Goal: Task Accomplishment & Management: Complete application form

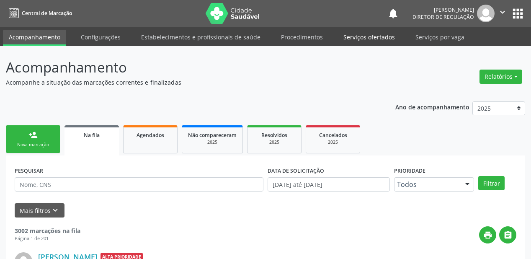
click at [370, 36] on link "Serviços ofertados" at bounding box center [369, 37] width 63 height 15
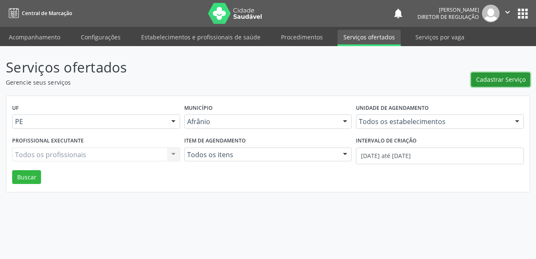
click at [489, 77] on span "Cadastrar Serviço" at bounding box center [500, 79] width 49 height 9
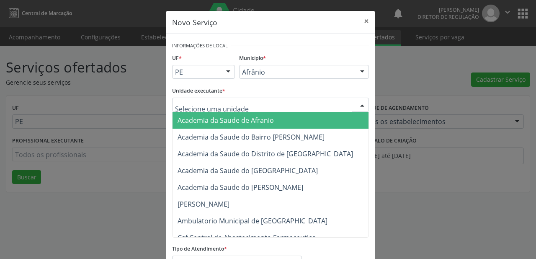
click at [254, 104] on div at bounding box center [270, 105] width 197 height 14
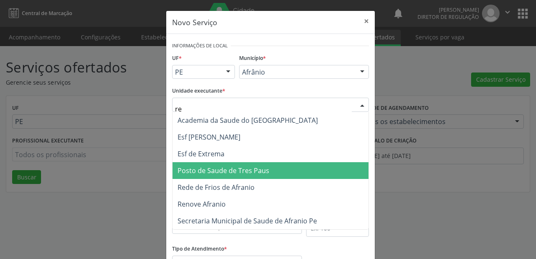
type input "ren"
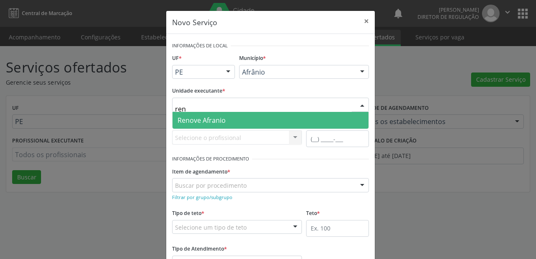
click at [194, 123] on span "Renove Afranio" at bounding box center [202, 120] width 48 height 9
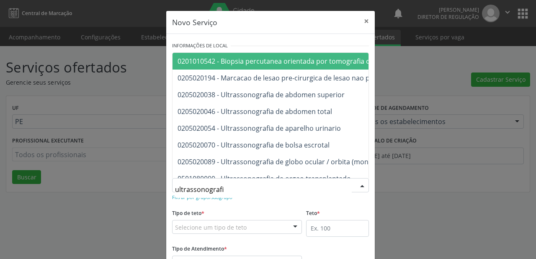
type input "ultrassonografia"
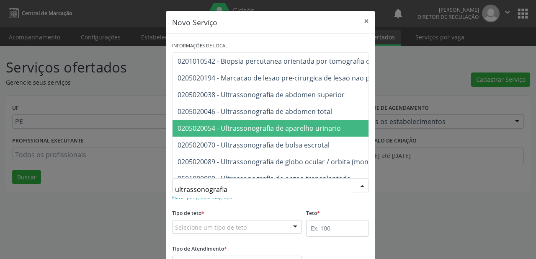
click at [296, 120] on span "0205020054 - Ultrassonografia de aparelho urinario" at bounding box center [380, 128] width 415 height 17
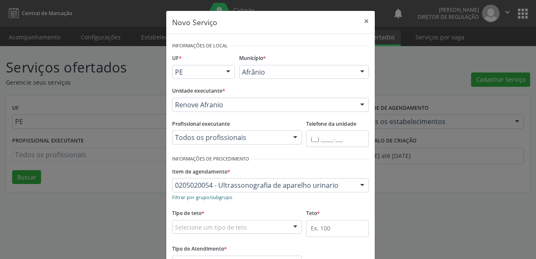
click at [215, 197] on small "Filtrar por grupo/subgrupo" at bounding box center [202, 197] width 60 height 6
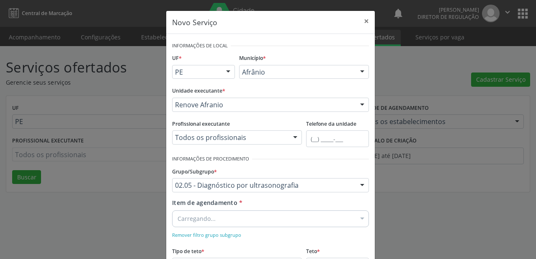
click at [240, 219] on div "Carregando..." at bounding box center [270, 218] width 197 height 17
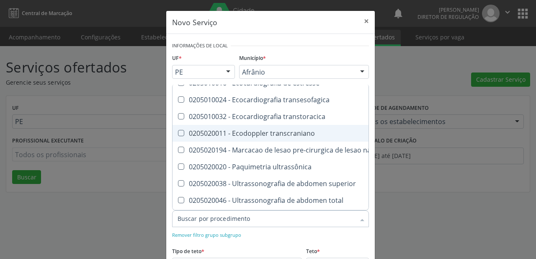
scroll to position [168, 0]
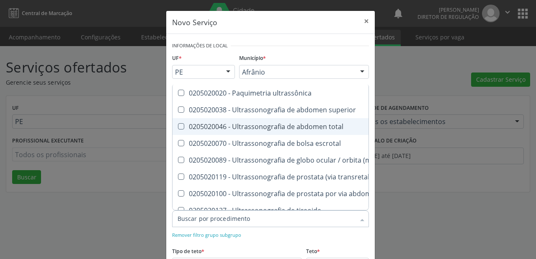
click at [314, 125] on div "0205020046 - Ultrassonografia de abdomen total" at bounding box center [353, 126] width 350 height 7
checkbox total "true"
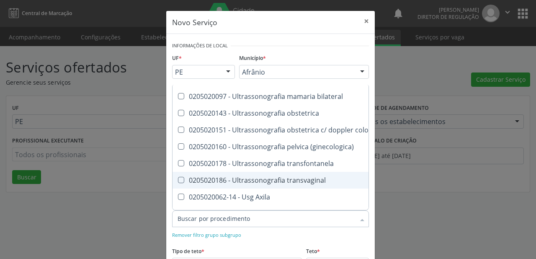
scroll to position [348, 0]
click at [288, 183] on div "0205020186 - Ultrassonografia transvaginal" at bounding box center [353, 180] width 350 height 7
checkbox transvaginal "true"
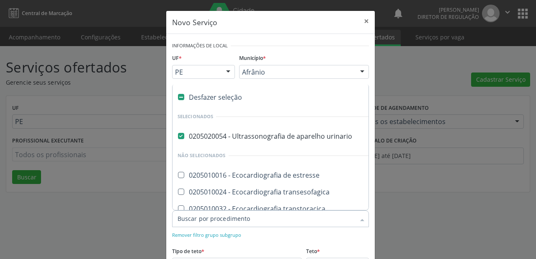
scroll to position [0, 0]
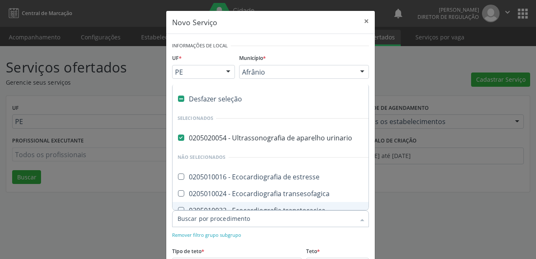
checkbox estresse "true"
checkbox total "false"
checkbox transvaginal "false"
click at [271, 233] on div "Remover filtro grupo subgrupo" at bounding box center [270, 234] width 197 height 9
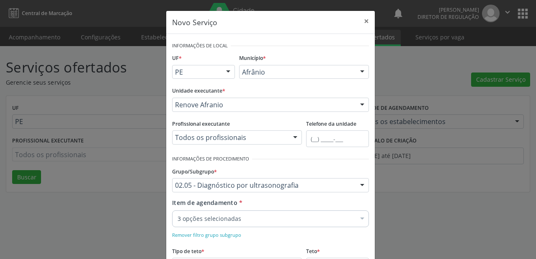
click at [313, 234] on div "Remover filtro grupo subgrupo" at bounding box center [270, 234] width 197 height 9
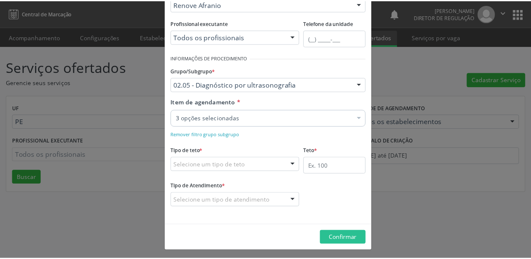
scroll to position [102, 0]
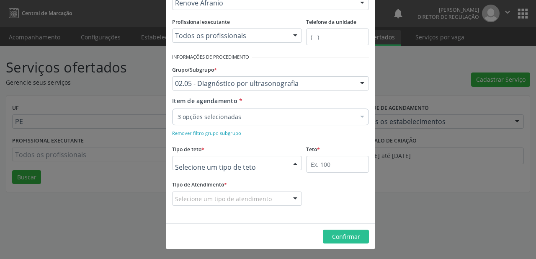
click at [252, 164] on div at bounding box center [237, 163] width 130 height 14
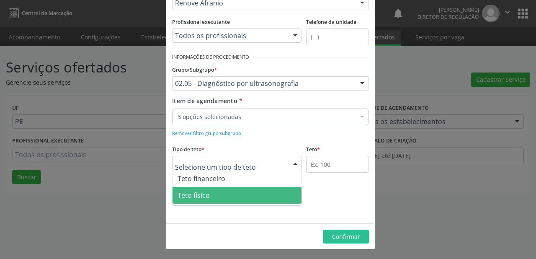
click at [219, 193] on span "Teto físico" at bounding box center [237, 195] width 129 height 17
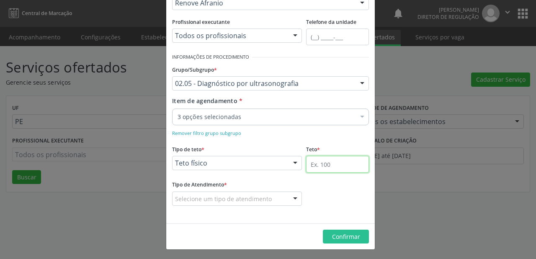
click at [326, 165] on input "text" at bounding box center [337, 164] width 63 height 17
type input "1"
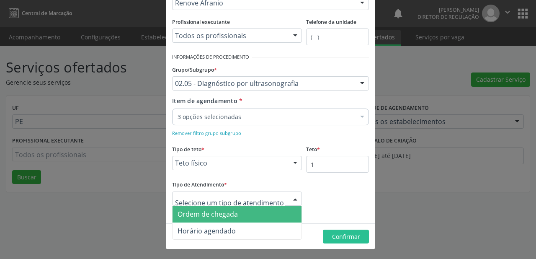
click at [236, 216] on span "Ordem de chegada" at bounding box center [237, 214] width 129 height 17
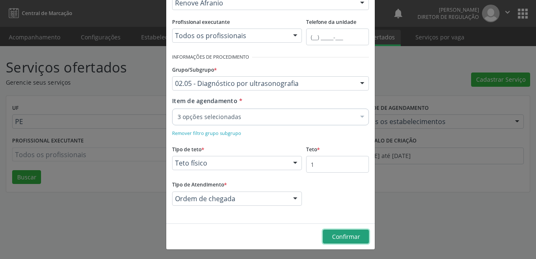
click at [351, 240] on button "Confirmar" at bounding box center [346, 236] width 46 height 14
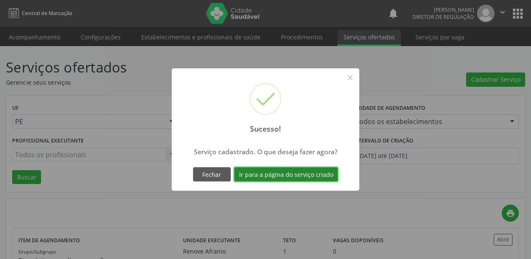
click at [266, 174] on button "Ir para a página do serviço criado" at bounding box center [286, 174] width 104 height 14
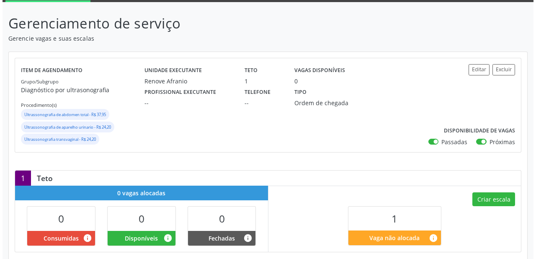
scroll to position [67, 0]
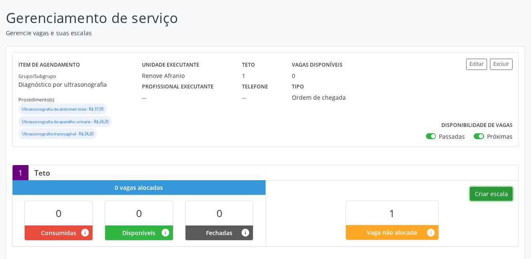
click at [489, 199] on button "Criar escala" at bounding box center [491, 194] width 43 height 14
select select "7"
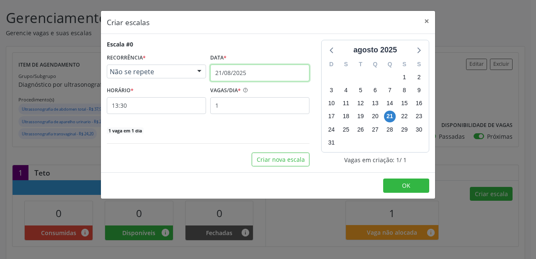
click at [241, 73] on input "21/08/2025" at bounding box center [259, 72] width 99 height 17
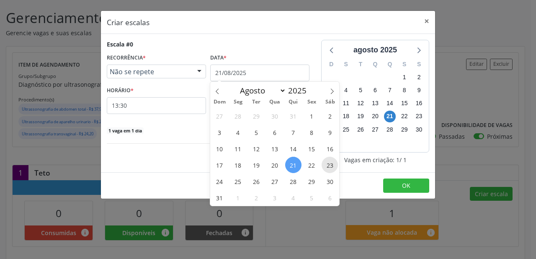
click at [329, 164] on span "23" at bounding box center [330, 165] width 16 height 16
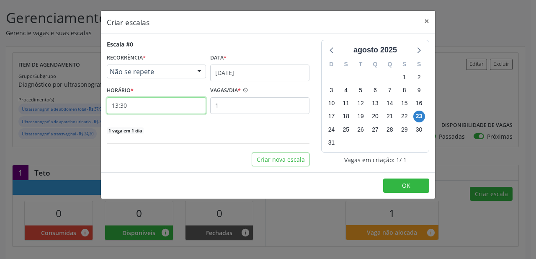
click at [185, 106] on input "13:30" at bounding box center [156, 105] width 99 height 17
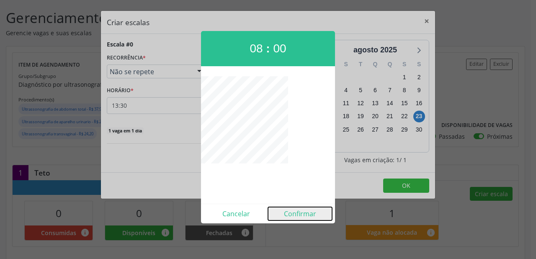
click at [308, 211] on button "Confirmar" at bounding box center [300, 213] width 64 height 13
type input "08:00"
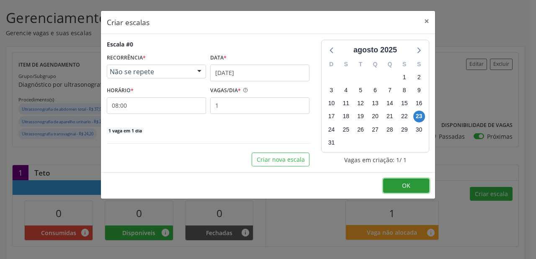
click at [400, 188] on button "OK" at bounding box center [406, 185] width 46 height 14
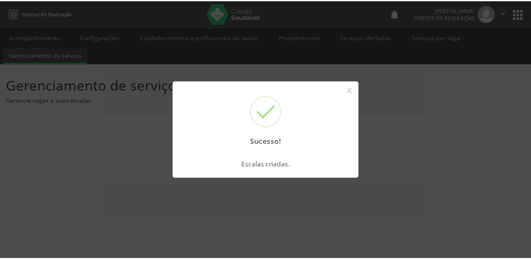
scroll to position [0, 0]
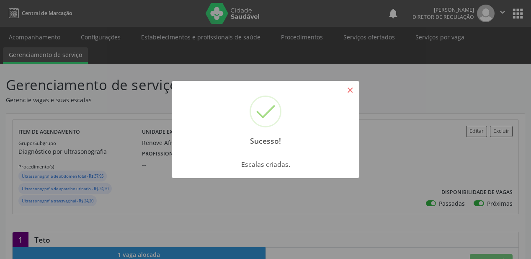
click at [353, 89] on button "×" at bounding box center [350, 90] width 14 height 14
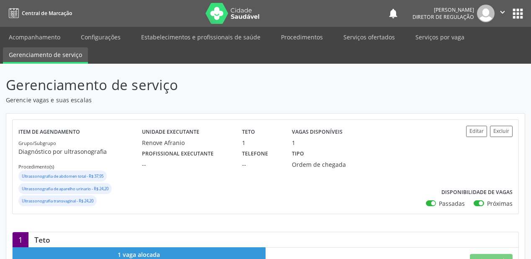
click at [518, 13] on button "apps" at bounding box center [518, 13] width 15 height 15
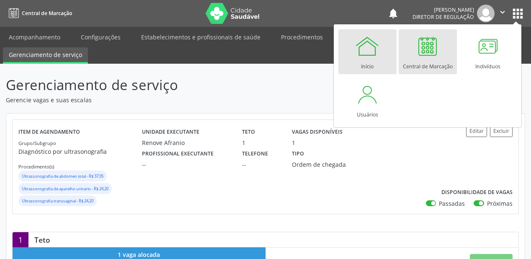
click at [372, 51] on div at bounding box center [367, 46] width 25 height 25
